Goal: Entertainment & Leisure: Consume media (video, audio)

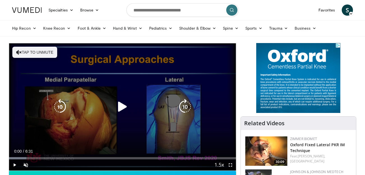
click at [195, 96] on div "10 seconds Tap to unmute" at bounding box center [122, 107] width 227 height 128
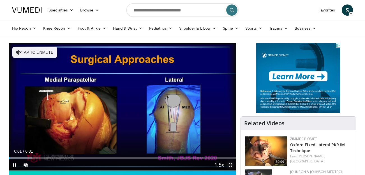
click at [229, 166] on span "Video Player" at bounding box center [230, 165] width 11 height 11
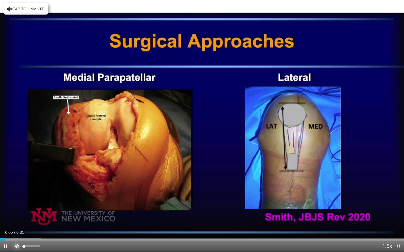
click at [15, 175] on span "Video Player" at bounding box center [16, 246] width 11 height 11
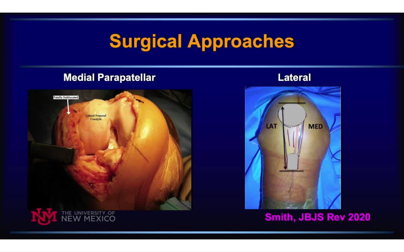
click at [17, 175] on video-js "**********" at bounding box center [202, 126] width 404 height 252
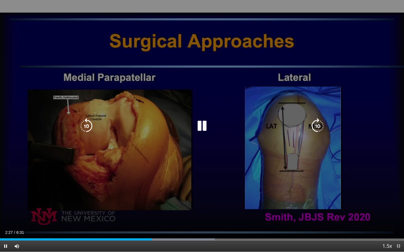
click at [53, 175] on div "10 seconds Tap to unmute" at bounding box center [202, 126] width 404 height 252
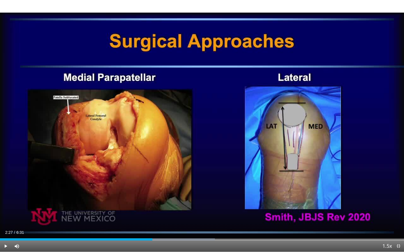
click at [53, 175] on div "10 seconds Tap to unmute" at bounding box center [202, 126] width 404 height 252
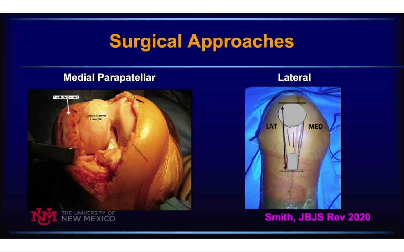
click at [53, 175] on div "10 seconds Tap to unmute" at bounding box center [202, 126] width 404 height 252
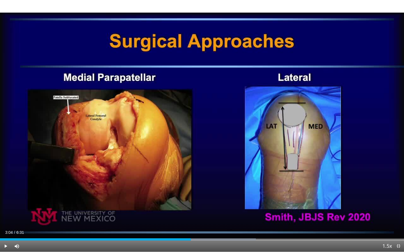
click at [53, 175] on div "10 seconds Tap to unmute" at bounding box center [202, 126] width 404 height 252
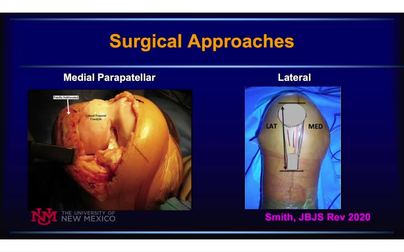
click at [53, 175] on div "10 seconds Tap to unmute" at bounding box center [202, 126] width 404 height 252
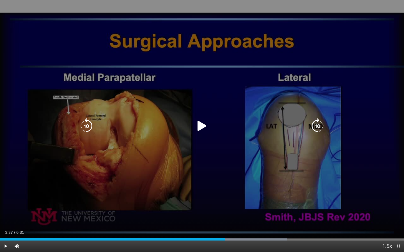
click at [133, 153] on div "10 seconds Tap to unmute" at bounding box center [202, 126] width 404 height 252
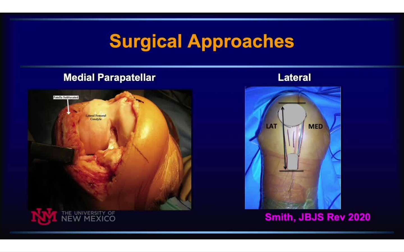
click at [133, 153] on div "10 seconds Tap to unmute" at bounding box center [202, 126] width 404 height 252
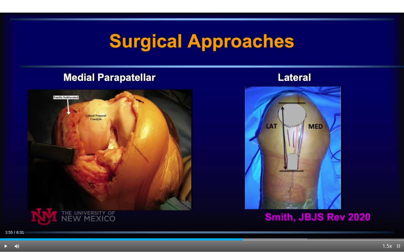
click at [133, 153] on div "10 seconds Tap to unmute" at bounding box center [202, 126] width 404 height 252
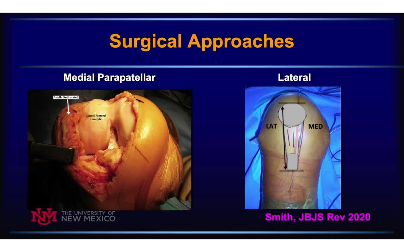
click at [318, 42] on div "10 seconds Tap to unmute" at bounding box center [202, 126] width 404 height 252
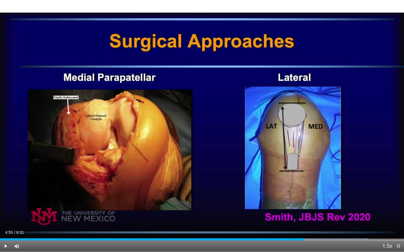
click at [318, 42] on div "10 seconds Tap to unmute" at bounding box center [202, 126] width 404 height 252
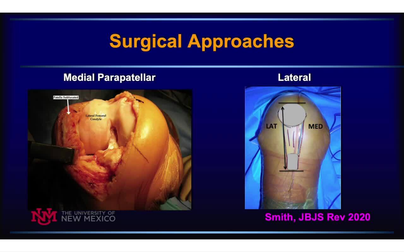
click at [318, 42] on div "10 seconds Tap to unmute" at bounding box center [202, 126] width 404 height 252
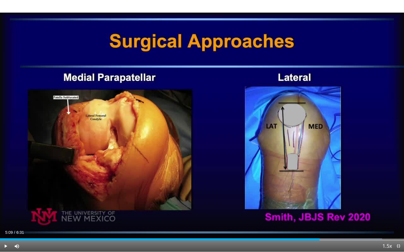
click at [318, 42] on div "10 seconds Tap to unmute" at bounding box center [202, 126] width 404 height 252
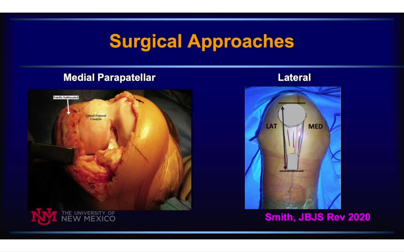
click at [318, 42] on div "10 seconds Tap to unmute" at bounding box center [202, 126] width 404 height 252
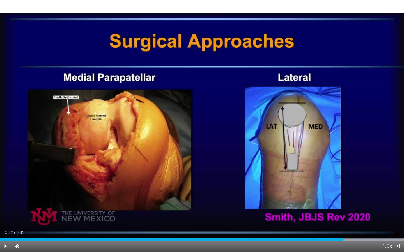
click at [318, 42] on div "10 seconds Tap to unmute" at bounding box center [202, 126] width 404 height 252
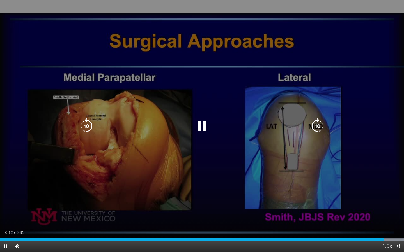
click at [275, 57] on div "10 seconds Tap to unmute" at bounding box center [202, 126] width 404 height 252
click at [287, 58] on div "10 seconds Tap to unmute" at bounding box center [202, 126] width 404 height 252
